Goal: Information Seeking & Learning: Learn about a topic

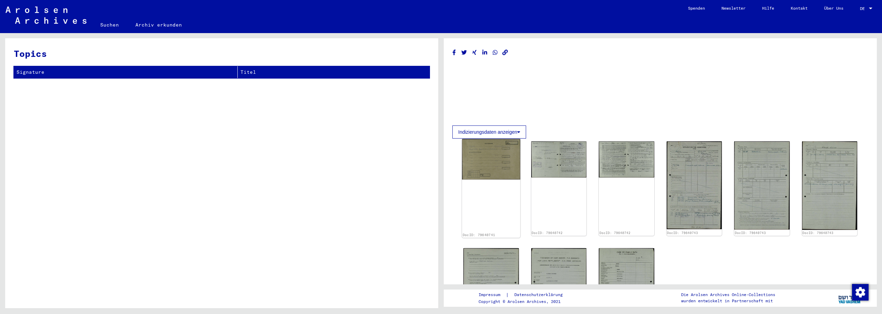
click at [478, 154] on img at bounding box center [491, 159] width 58 height 40
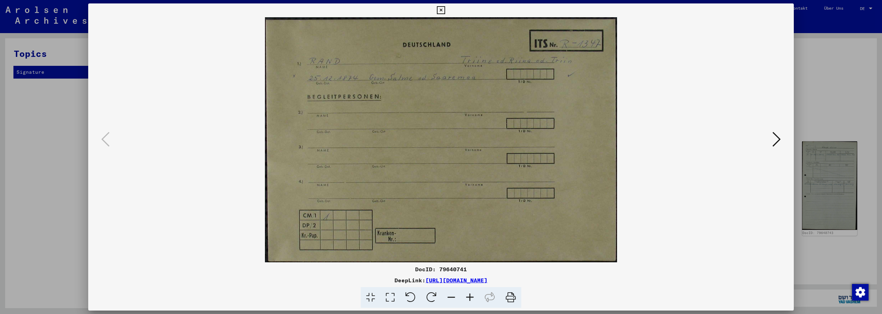
click at [771, 142] on button at bounding box center [777, 140] width 12 height 20
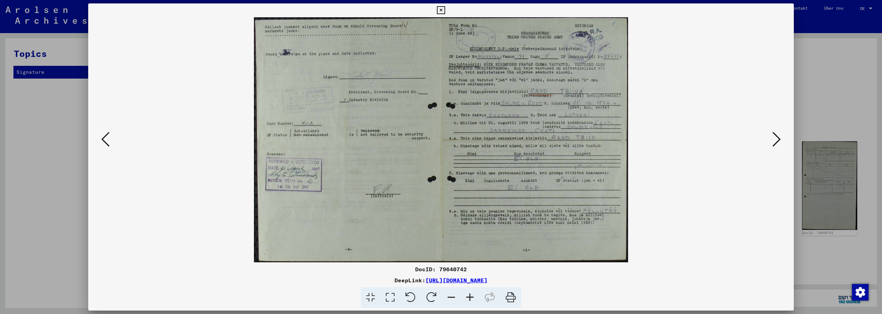
click at [777, 136] on icon at bounding box center [777, 139] width 8 height 17
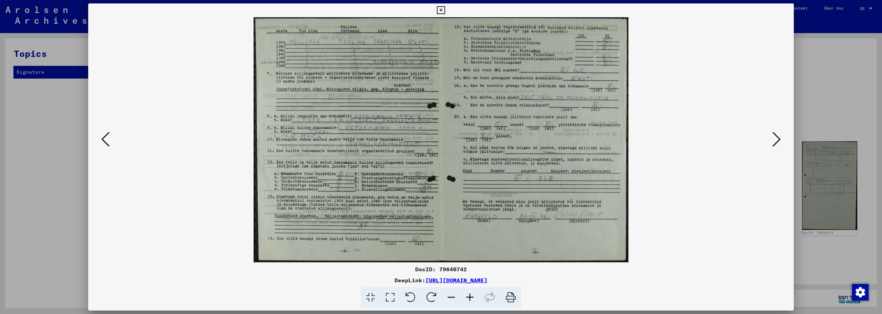
click at [777, 136] on icon at bounding box center [777, 139] width 8 height 17
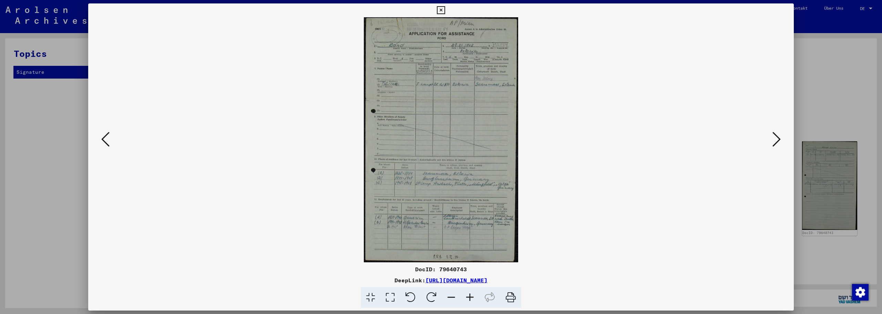
click at [472, 298] on icon at bounding box center [470, 297] width 19 height 21
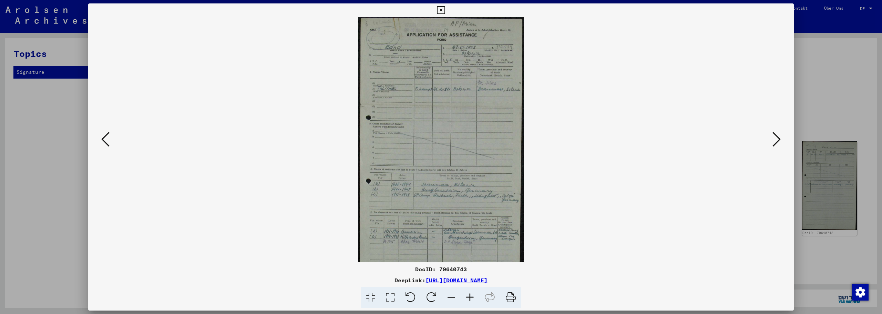
click at [472, 298] on icon at bounding box center [470, 297] width 19 height 21
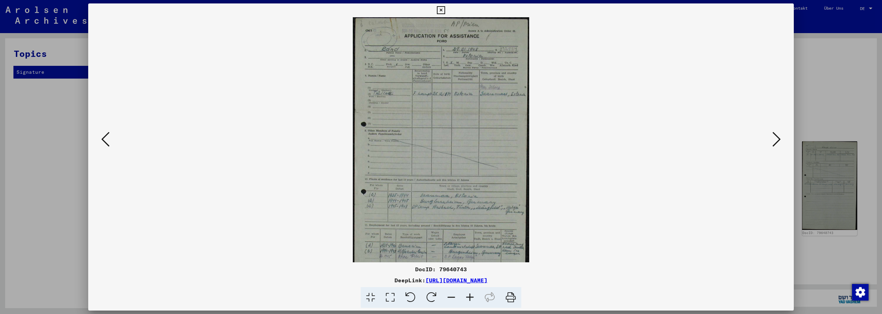
click at [472, 298] on icon at bounding box center [470, 297] width 19 height 21
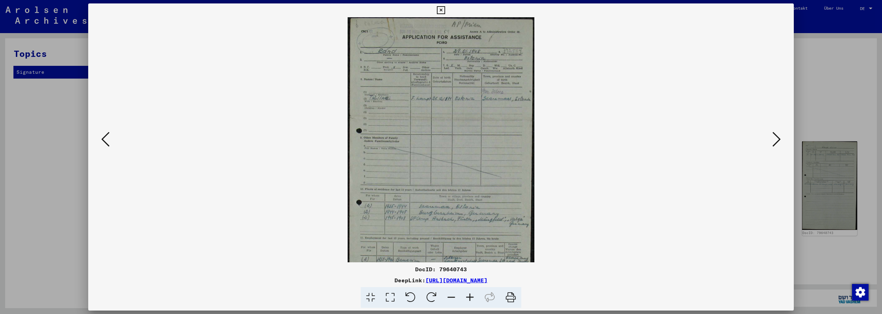
click at [472, 298] on icon at bounding box center [470, 297] width 19 height 21
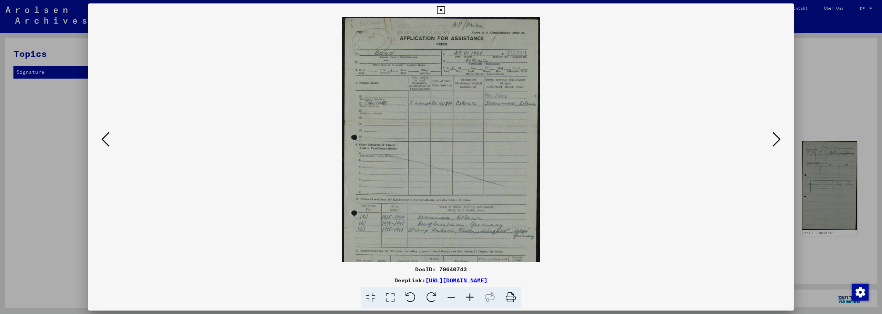
click at [472, 298] on icon at bounding box center [470, 297] width 19 height 21
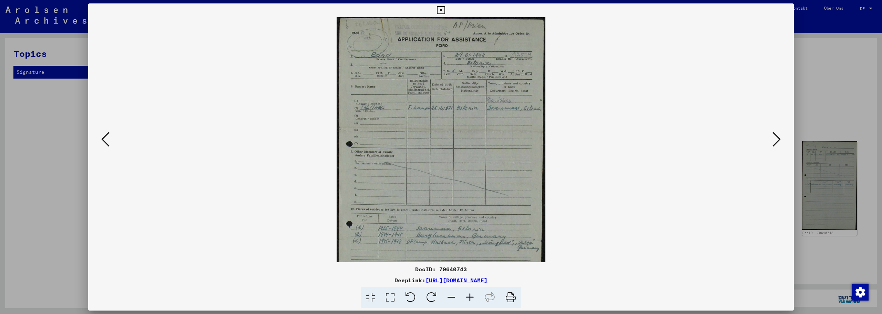
click at [472, 298] on icon at bounding box center [470, 297] width 19 height 21
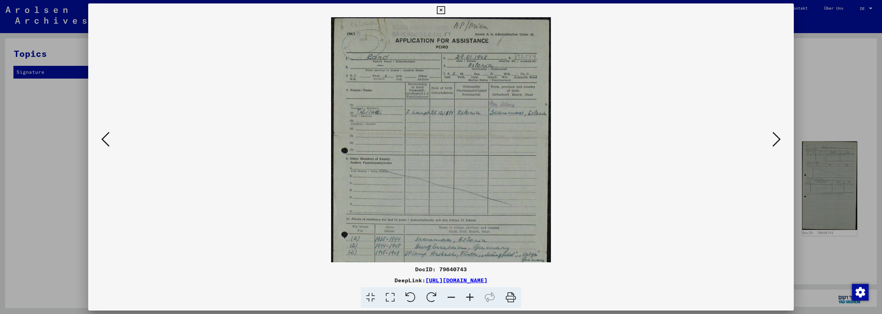
click at [472, 298] on icon at bounding box center [470, 297] width 19 height 21
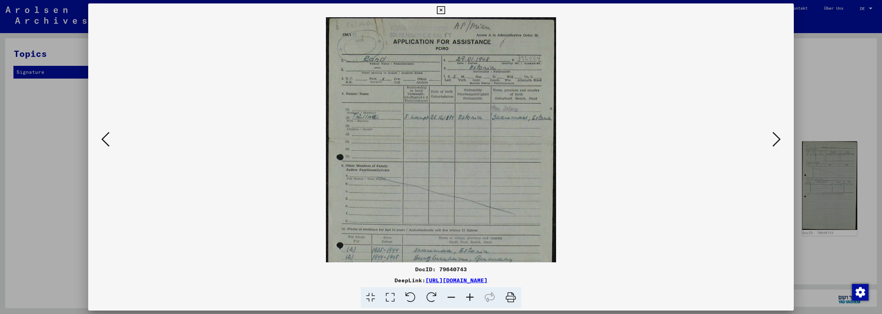
click at [472, 298] on icon at bounding box center [470, 297] width 19 height 21
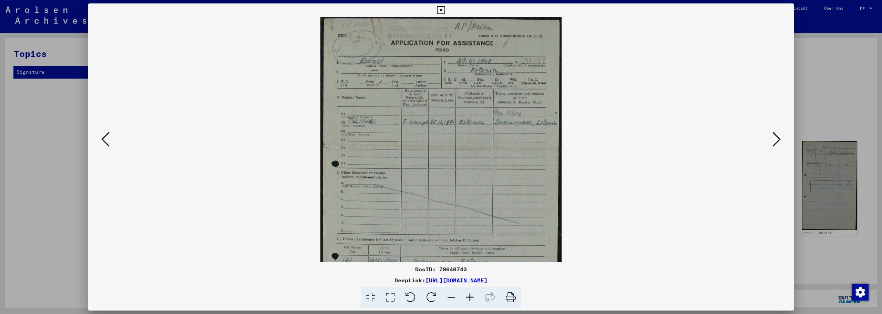
click at [472, 298] on icon at bounding box center [470, 297] width 19 height 21
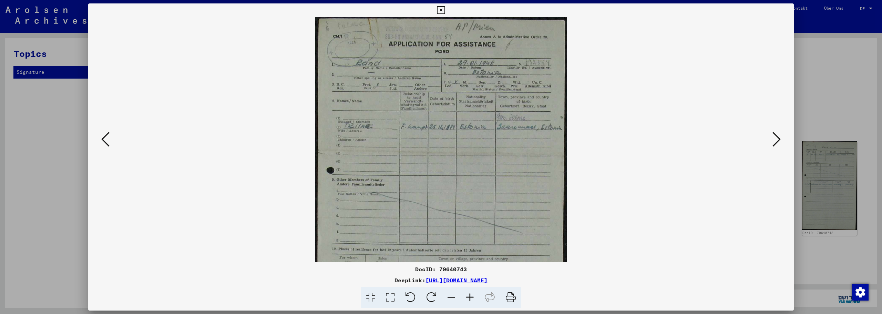
click at [472, 298] on icon at bounding box center [470, 297] width 19 height 21
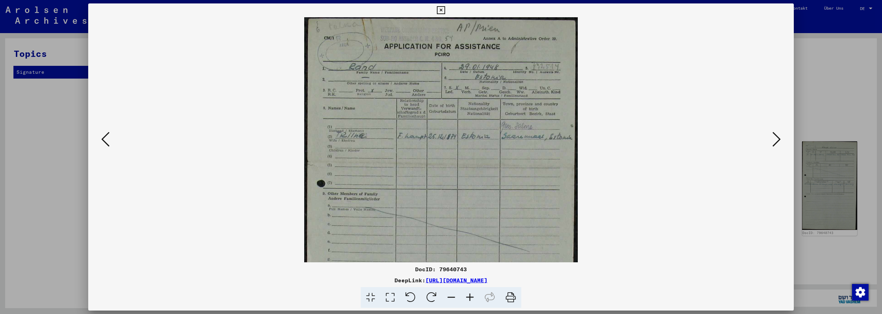
click at [472, 298] on icon at bounding box center [470, 297] width 19 height 21
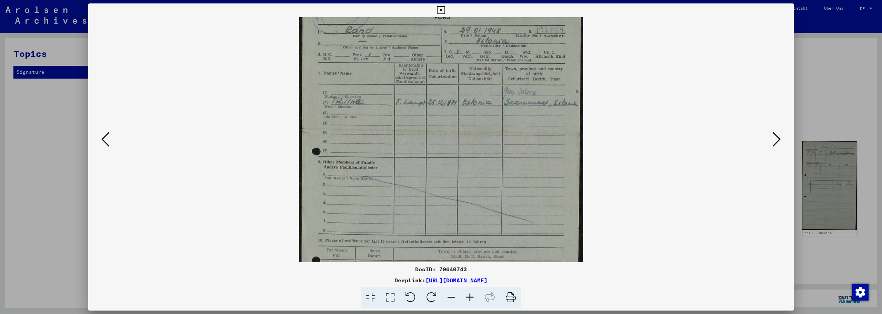
drag, startPoint x: 475, startPoint y: 227, endPoint x: 478, endPoint y: 189, distance: 39.0
click at [478, 189] on img at bounding box center [441, 205] width 285 height 452
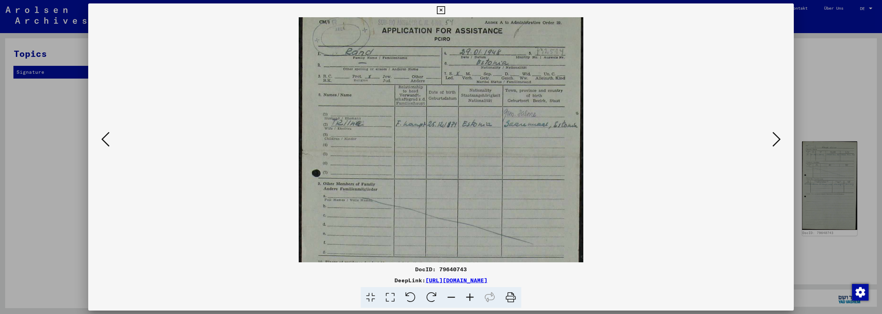
scroll to position [6, 0]
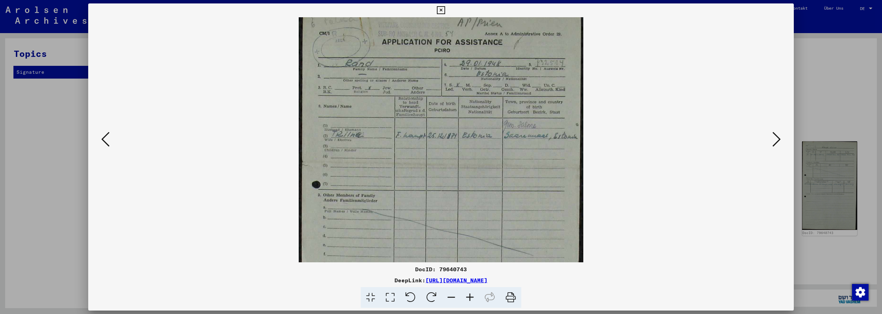
drag, startPoint x: 492, startPoint y: 159, endPoint x: 492, endPoint y: 192, distance: 33.4
click at [492, 192] on img at bounding box center [441, 238] width 285 height 452
click at [774, 138] on icon at bounding box center [777, 139] width 8 height 17
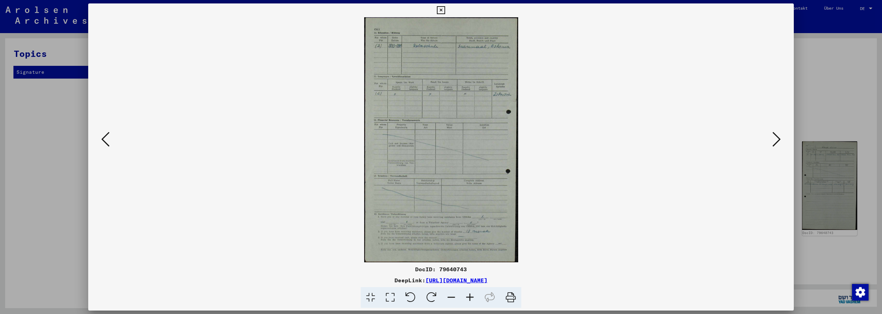
scroll to position [0, 0]
click at [105, 140] on icon at bounding box center [105, 139] width 8 height 17
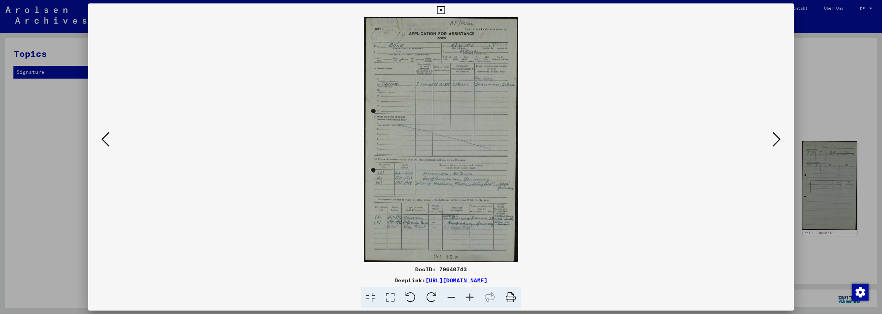
click at [465, 293] on icon at bounding box center [470, 297] width 19 height 21
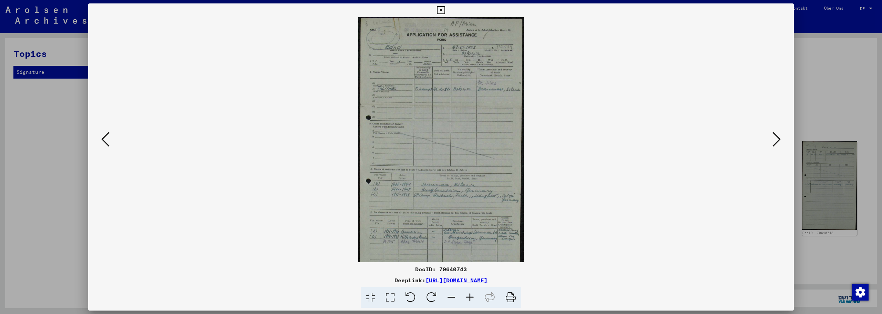
click at [465, 293] on icon at bounding box center [470, 297] width 19 height 21
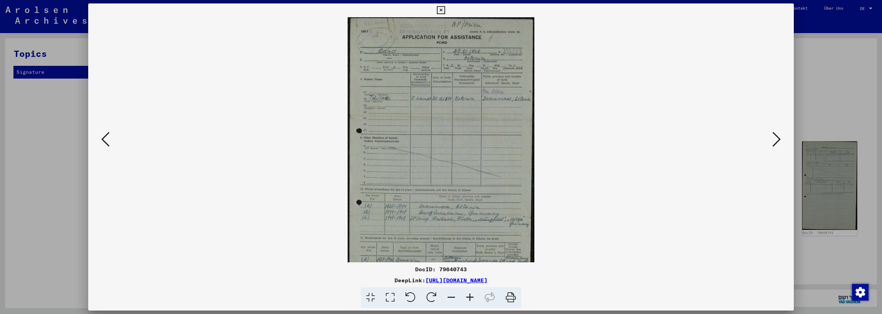
click at [465, 293] on icon at bounding box center [470, 297] width 19 height 21
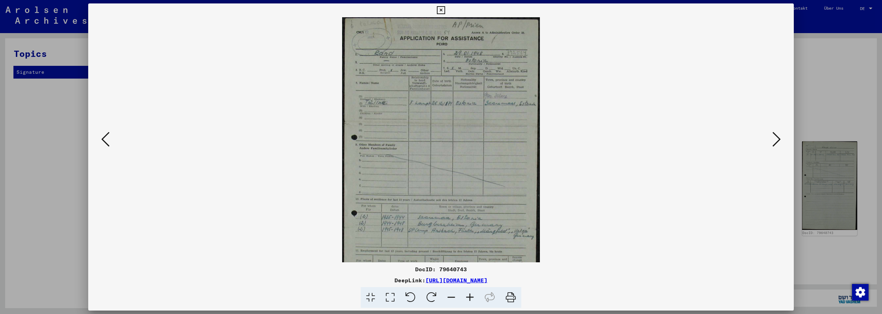
click at [465, 293] on icon at bounding box center [470, 297] width 19 height 21
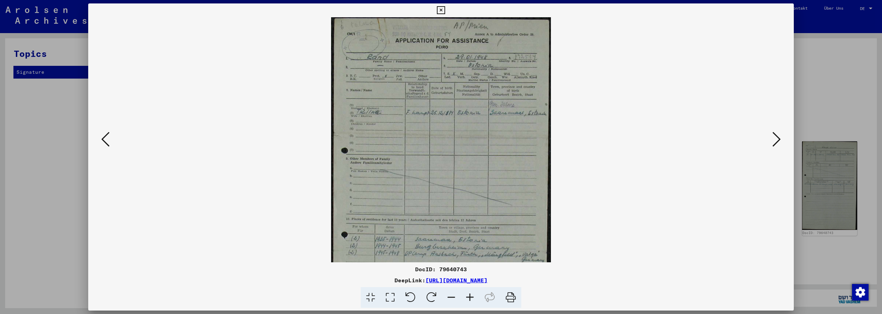
click at [465, 293] on icon at bounding box center [470, 297] width 19 height 21
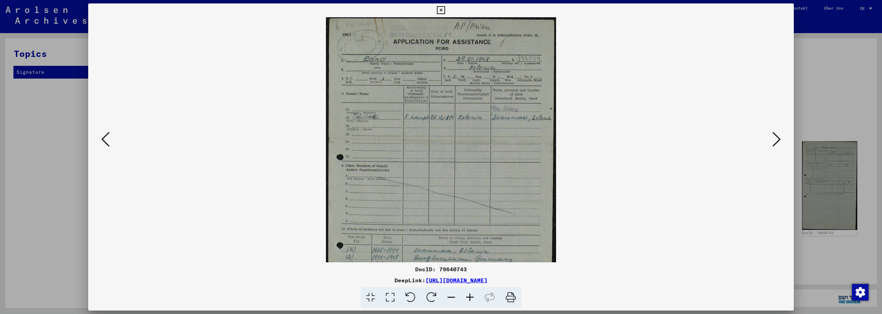
click at [465, 293] on icon at bounding box center [470, 297] width 19 height 21
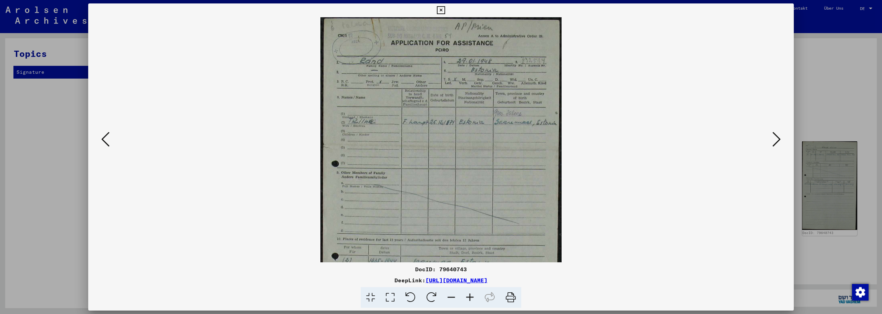
click at [465, 293] on icon at bounding box center [470, 297] width 19 height 21
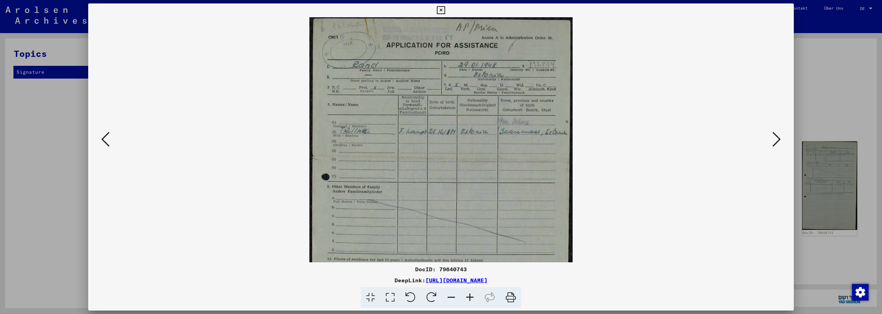
click at [465, 293] on icon at bounding box center [470, 297] width 19 height 21
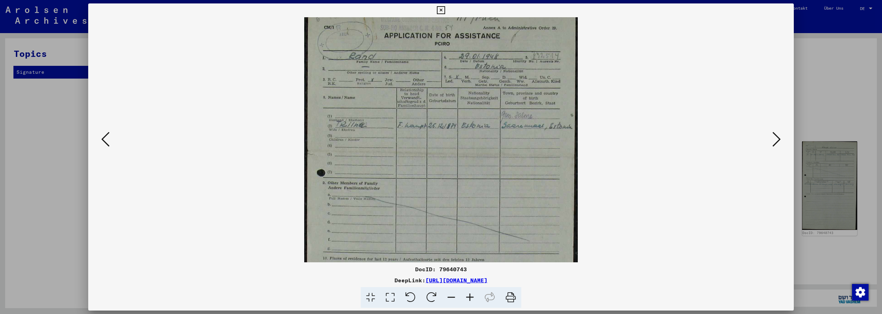
scroll to position [11, 0]
drag, startPoint x: 459, startPoint y: 190, endPoint x: 459, endPoint y: 179, distance: 11.0
click at [459, 179] on img at bounding box center [441, 223] width 274 height 435
click at [774, 137] on icon at bounding box center [777, 139] width 8 height 17
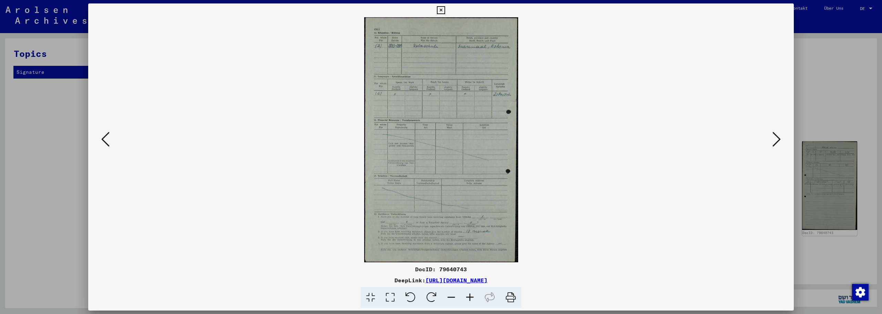
scroll to position [0, 0]
click at [774, 137] on icon at bounding box center [777, 139] width 8 height 17
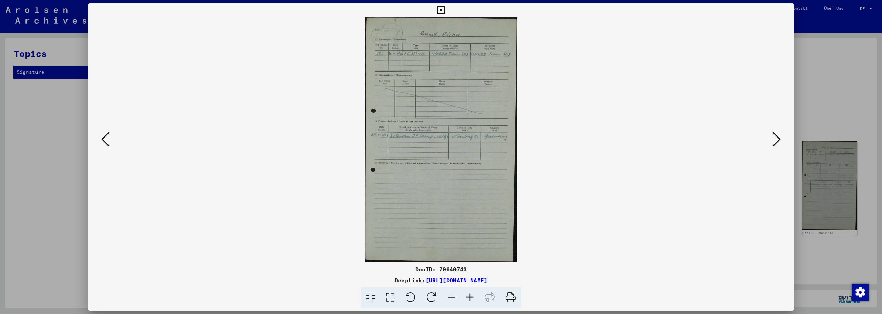
click at [774, 137] on icon at bounding box center [777, 139] width 8 height 17
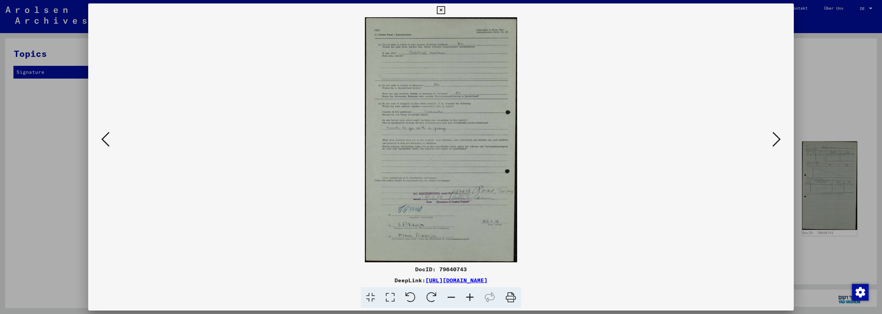
click at [470, 295] on icon at bounding box center [470, 297] width 19 height 21
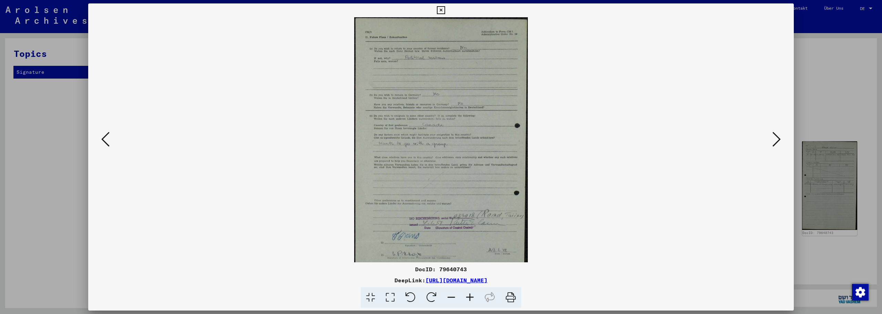
click at [470, 295] on icon at bounding box center [470, 297] width 19 height 21
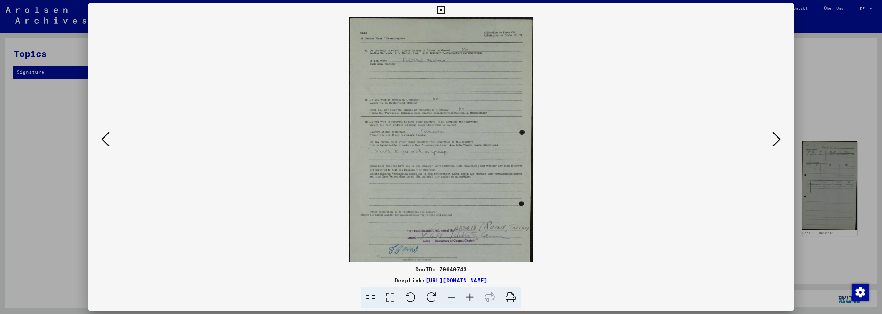
click at [470, 295] on icon at bounding box center [470, 297] width 19 height 21
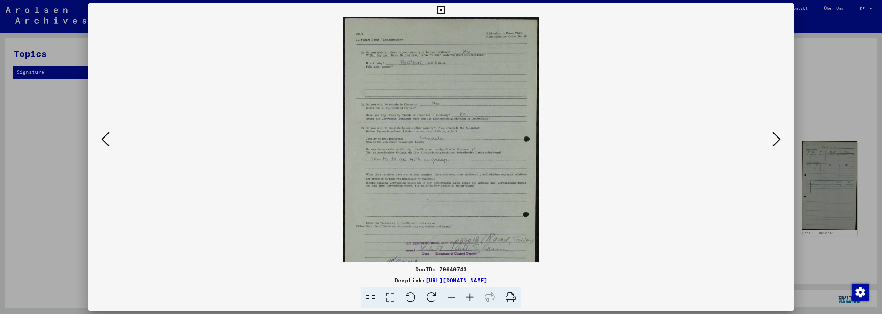
click at [470, 295] on icon at bounding box center [470, 297] width 19 height 21
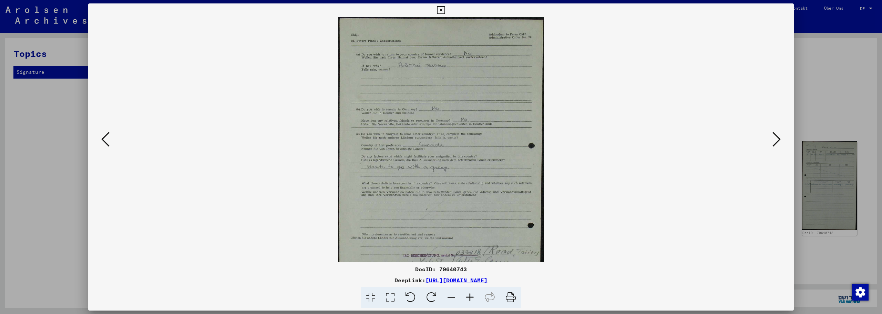
click at [470, 295] on icon at bounding box center [470, 297] width 19 height 21
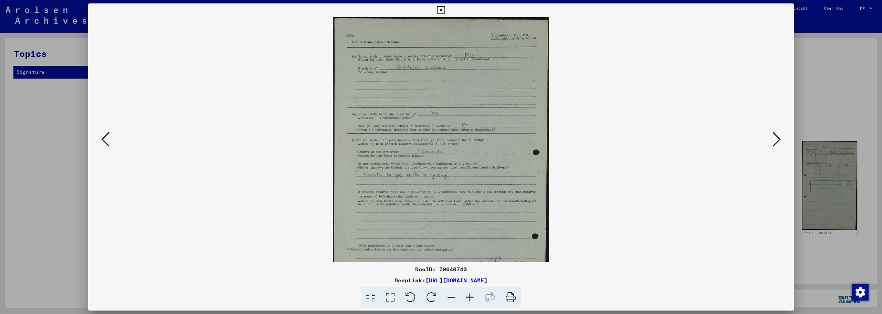
click at [470, 295] on icon at bounding box center [470, 297] width 19 height 21
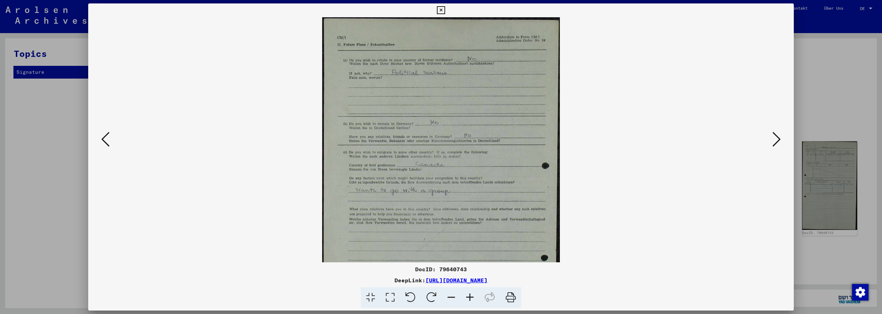
click at [470, 295] on icon at bounding box center [470, 297] width 19 height 21
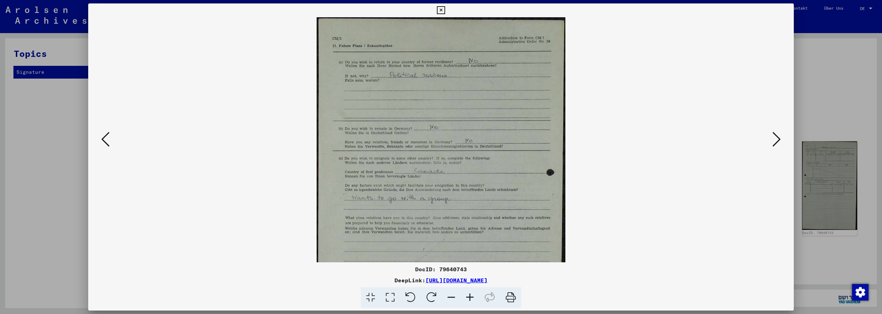
click at [470, 295] on icon at bounding box center [470, 297] width 19 height 21
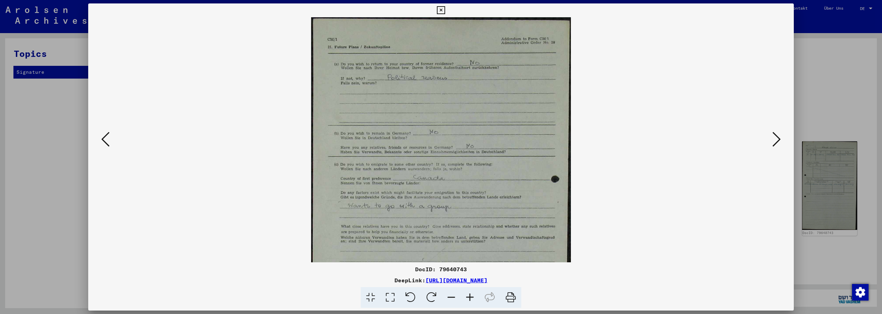
click at [470, 295] on icon at bounding box center [470, 297] width 19 height 21
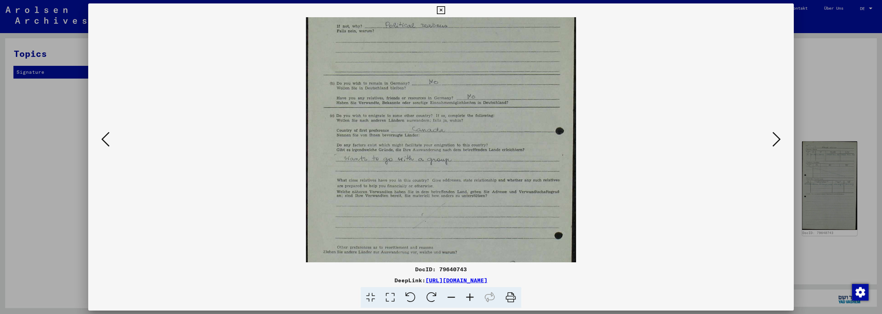
scroll to position [68, 0]
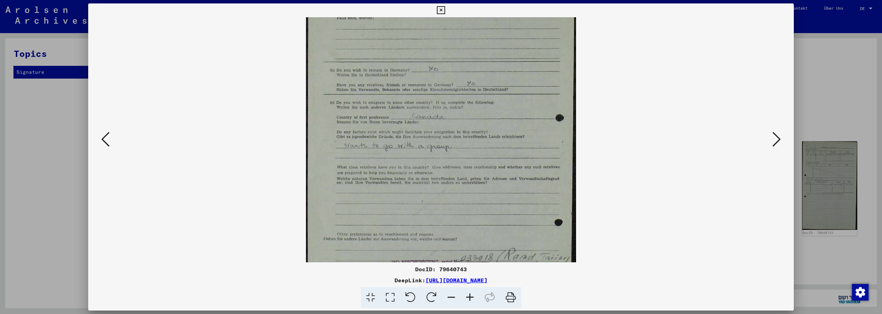
drag, startPoint x: 472, startPoint y: 240, endPoint x: 472, endPoint y: 182, distance: 57.2
click at [472, 182] on img at bounding box center [441, 166] width 270 height 435
click at [777, 140] on icon at bounding box center [777, 139] width 8 height 17
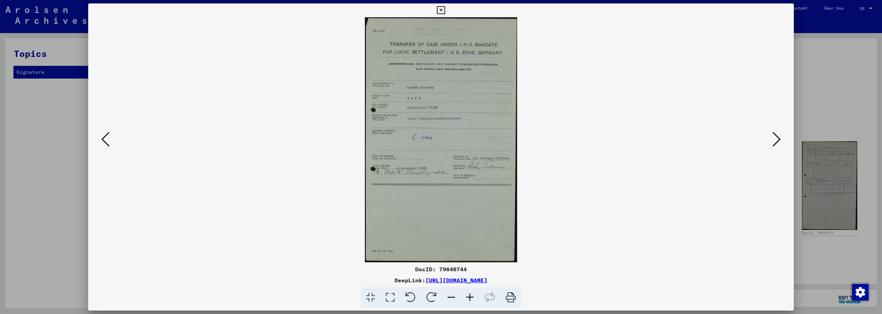
click at [777, 140] on icon at bounding box center [777, 139] width 8 height 17
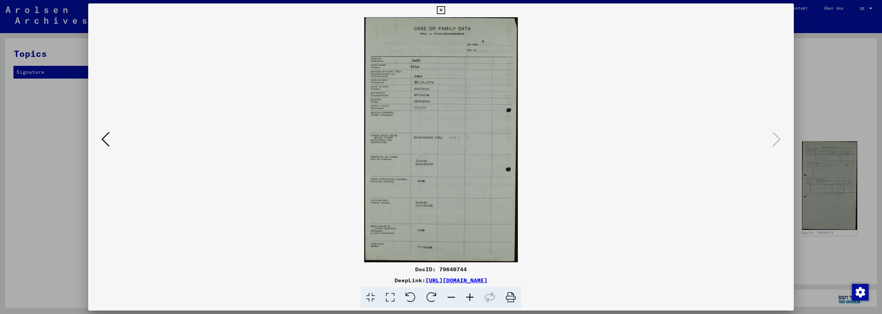
click at [443, 8] on icon at bounding box center [441, 10] width 8 height 8
